Goal: Transaction & Acquisition: Obtain resource

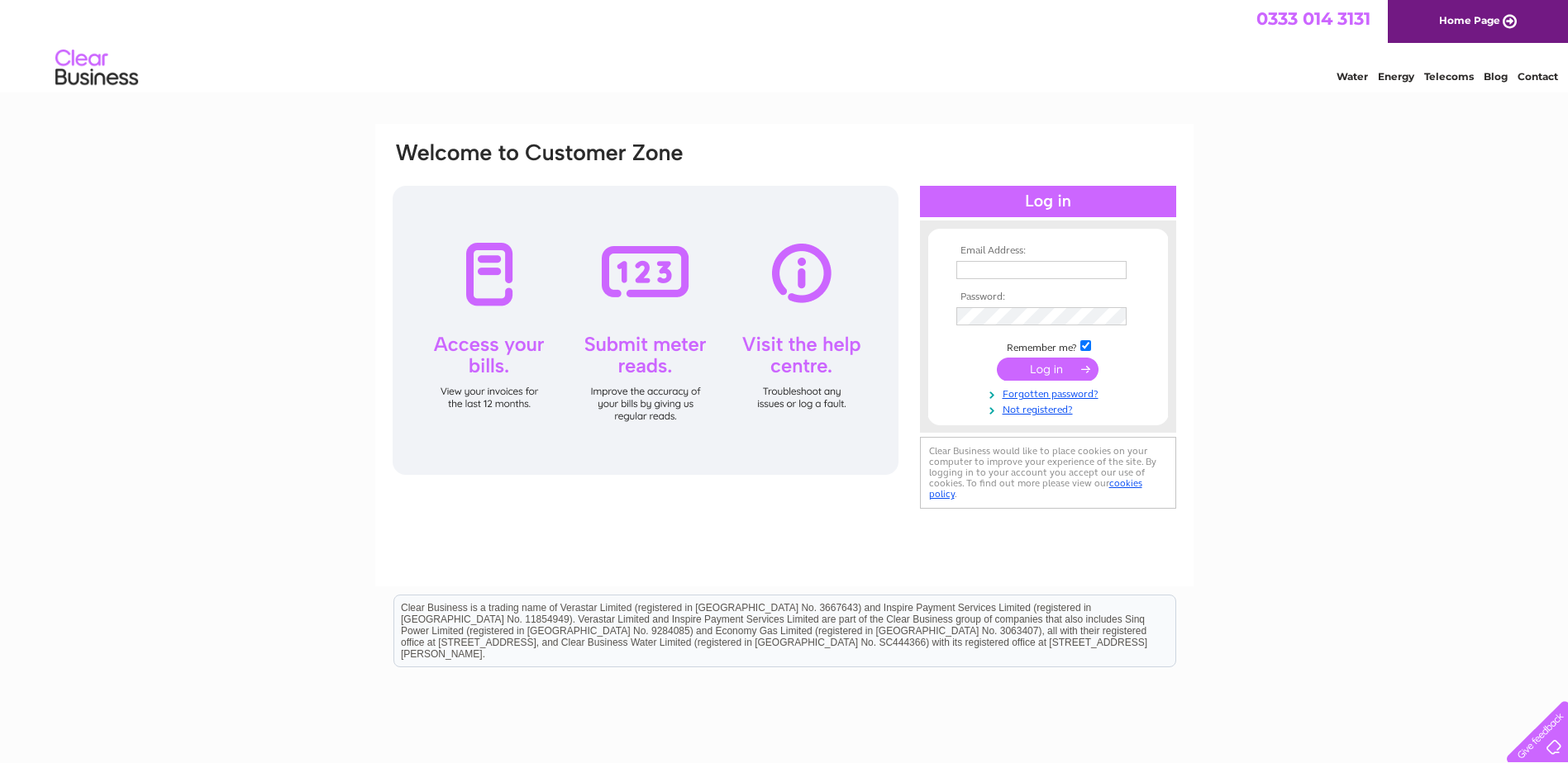
type input "[EMAIL_ADDRESS][DOMAIN_NAME]"
click at [1035, 369] on input "submit" at bounding box center [1048, 368] width 102 height 23
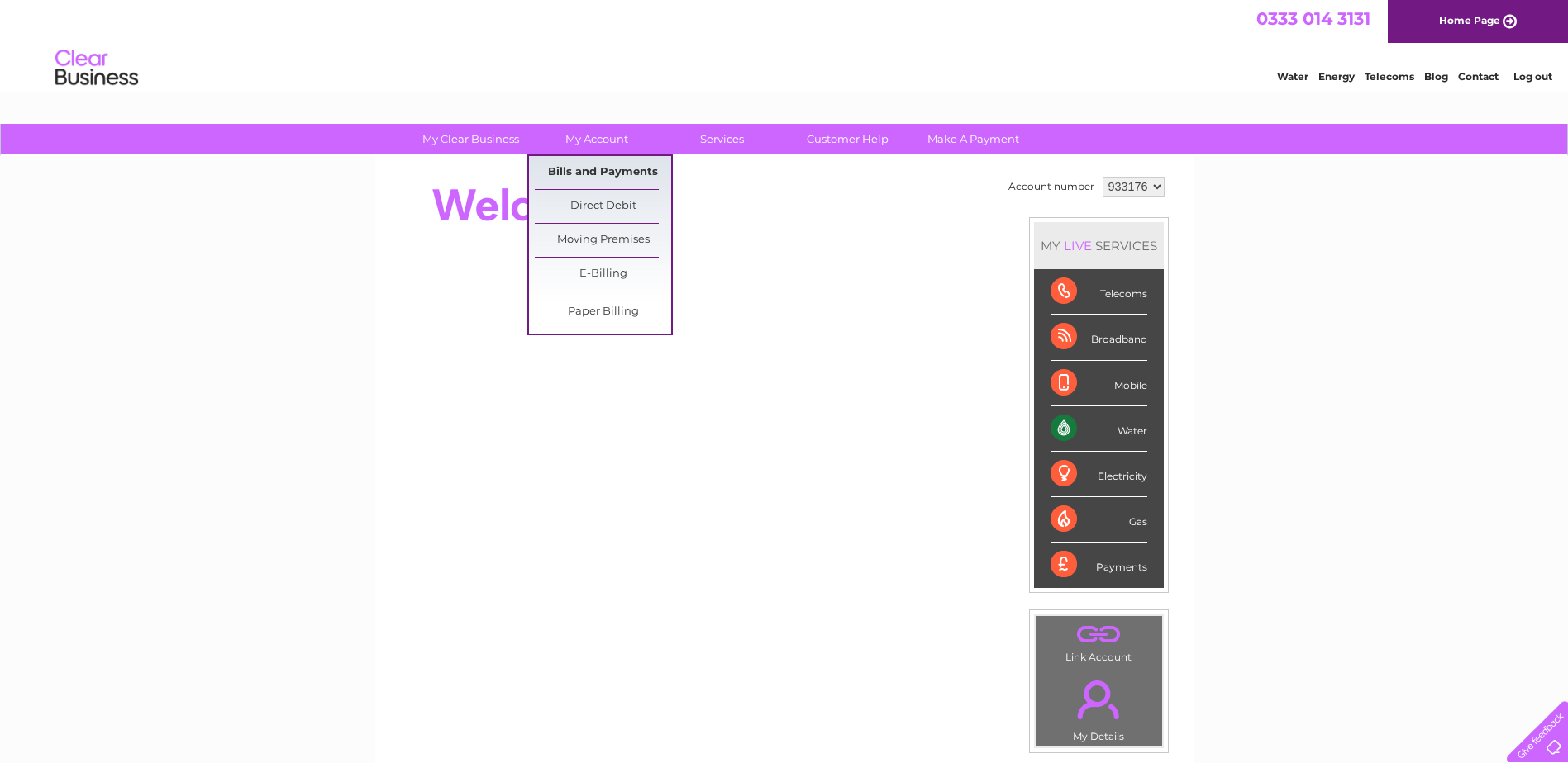
click at [585, 168] on link "Bills and Payments" at bounding box center [603, 172] width 136 height 33
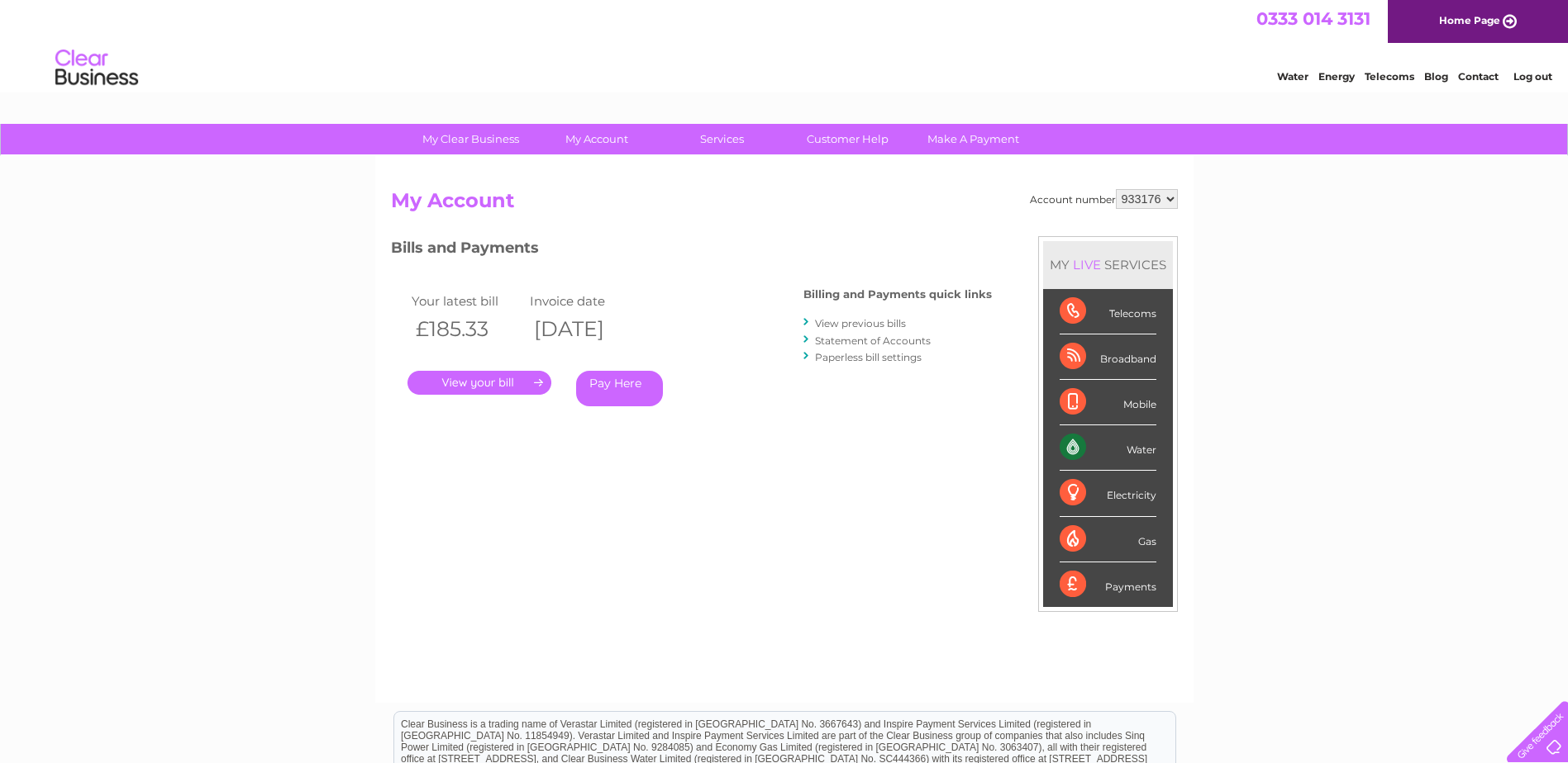
click at [590, 175] on div "Account number 933176 My Account MY LIVE SERVICES Telecoms Broadband Mobile Wat…" at bounding box center [784, 429] width 819 height 547
click at [474, 377] on link "." at bounding box center [480, 383] width 144 height 24
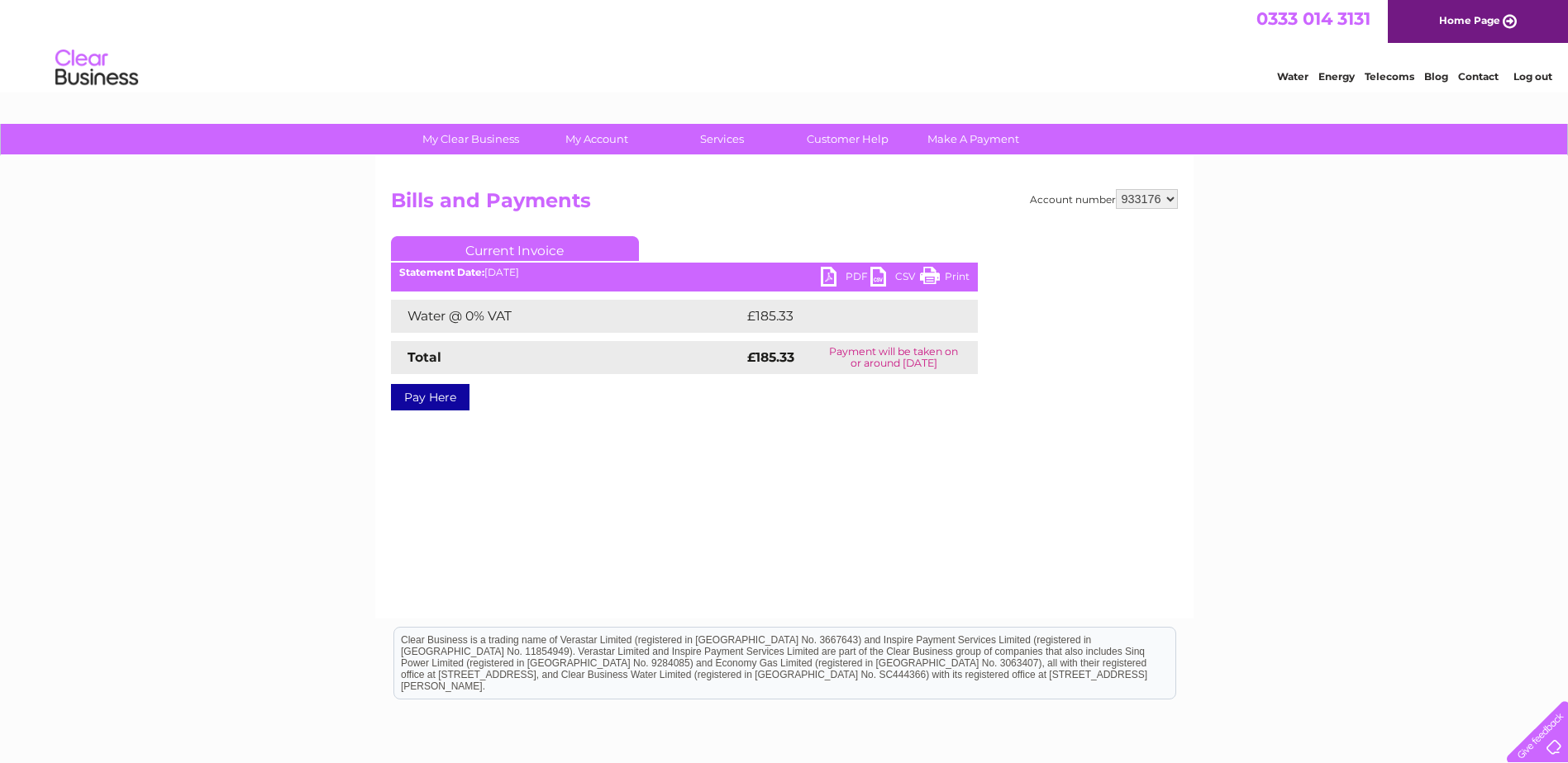
click at [858, 277] on link "PDF" at bounding box center [845, 278] width 49 height 24
click at [1528, 79] on link "Log out" at bounding box center [1532, 76] width 39 height 13
